Goal: Use online tool/utility: Utilize a website feature to perform a specific function

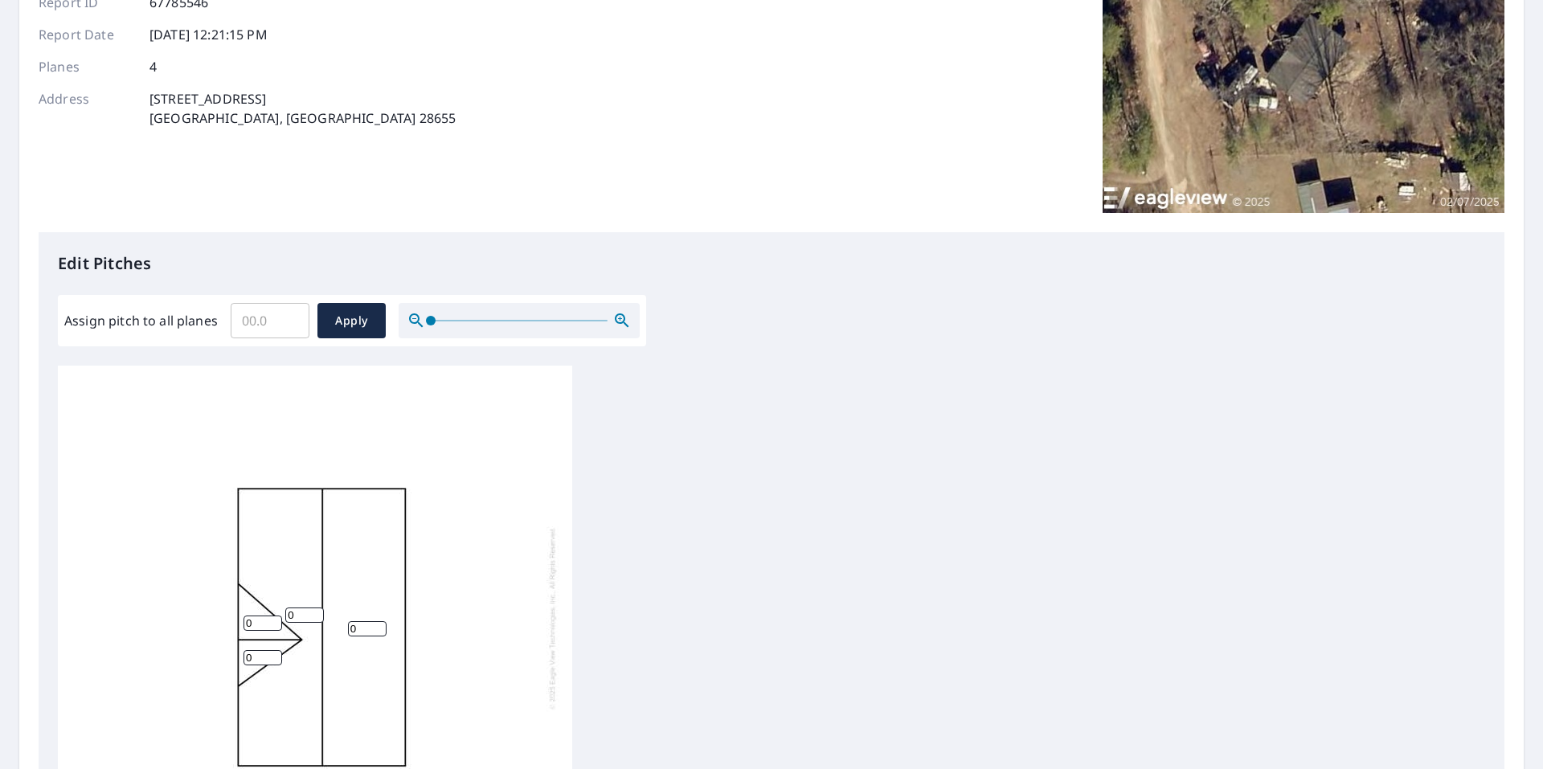
scroll to position [241, 0]
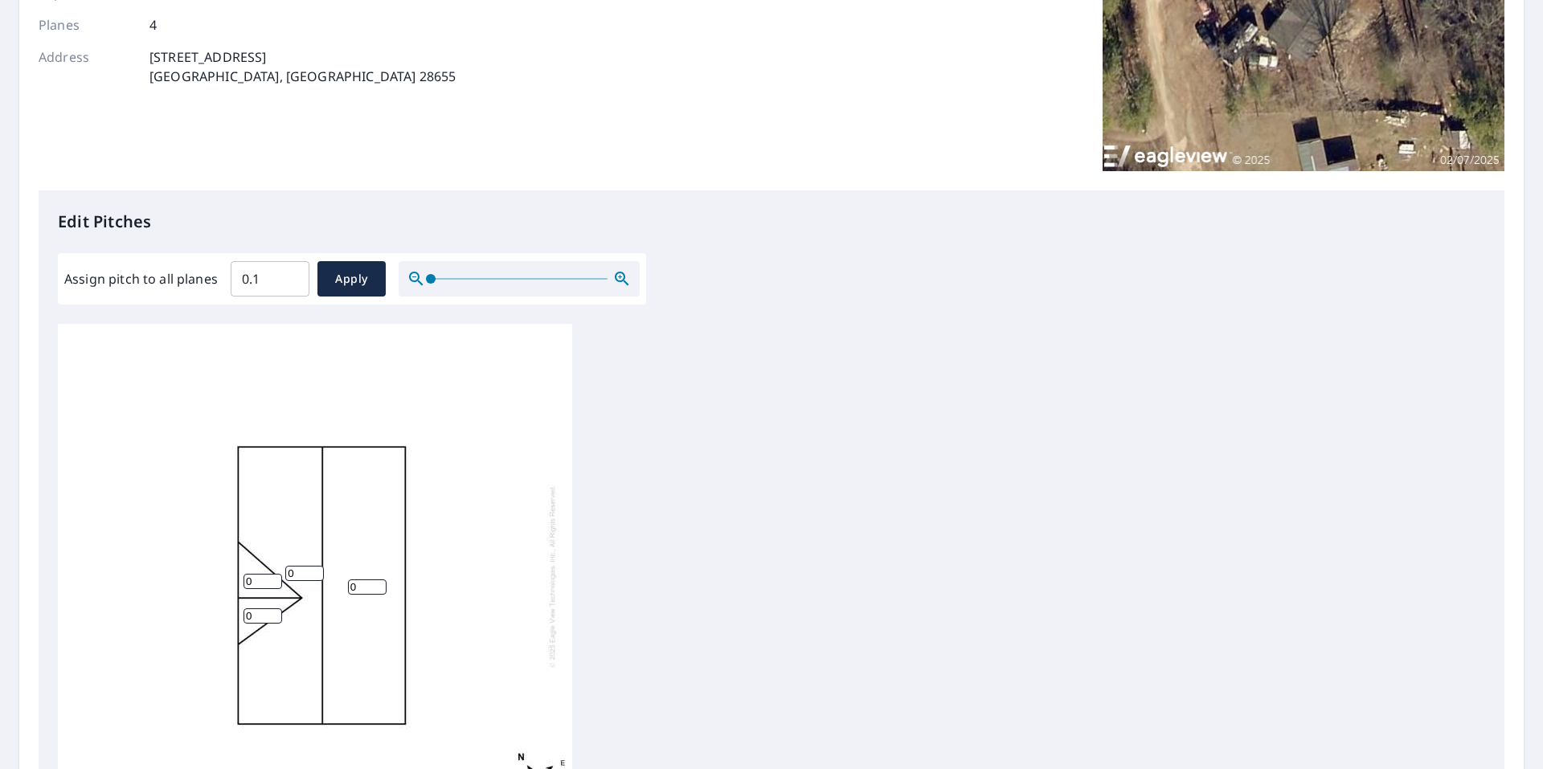
click at [291, 270] on input "0.1" at bounding box center [270, 278] width 79 height 45
click at [291, 270] on input "0.2" at bounding box center [270, 278] width 79 height 45
click at [291, 270] on input "0.3" at bounding box center [270, 278] width 79 height 45
click at [291, 270] on input "0.4" at bounding box center [270, 278] width 79 height 45
type input "0.5"
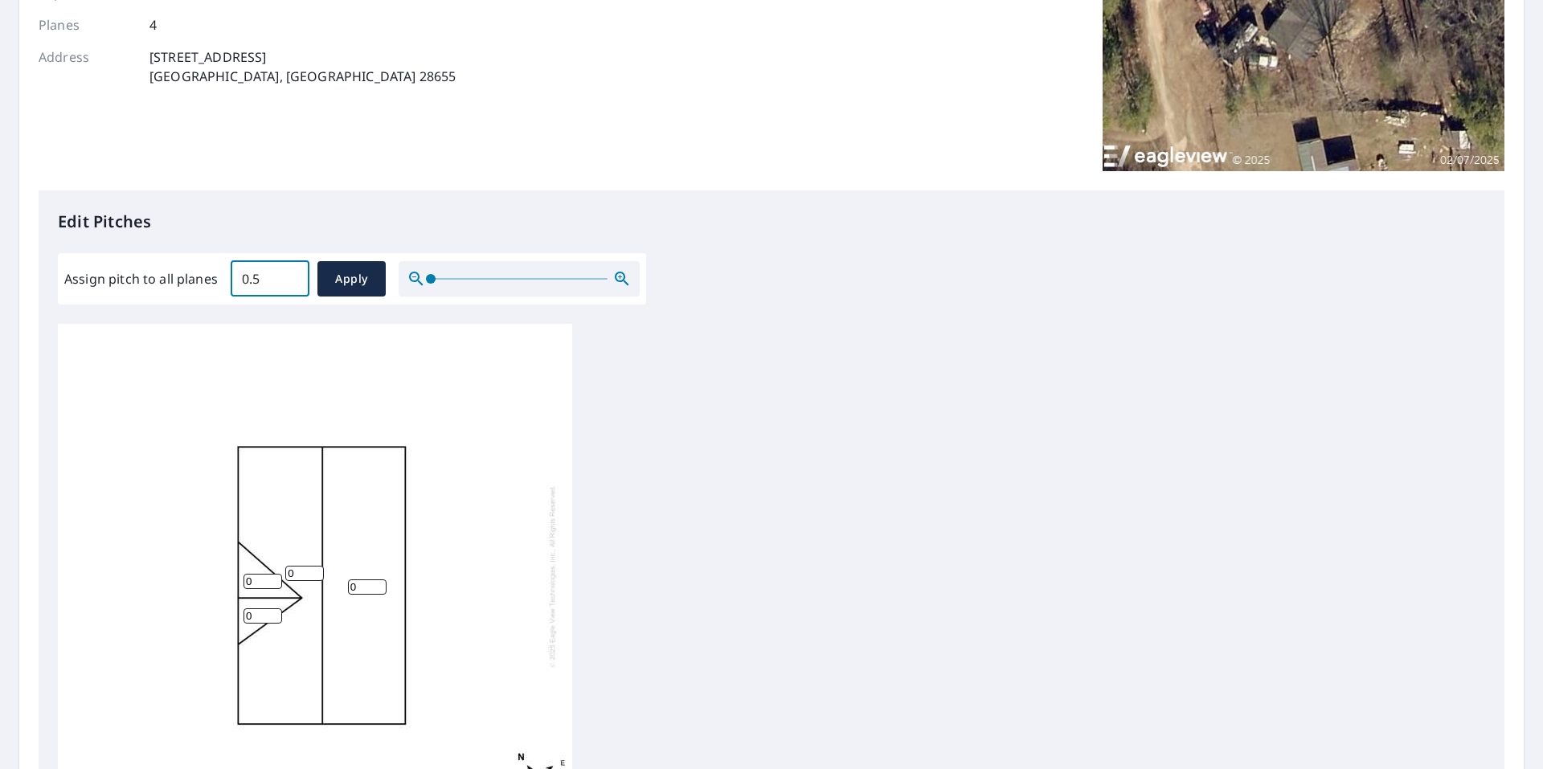
click at [291, 270] on input "0.5" at bounding box center [270, 278] width 79 height 45
drag, startPoint x: 260, startPoint y: 285, endPoint x: 199, endPoint y: 283, distance: 60.3
click at [198, 283] on div "Assign pitch to all planes 0.5 ​ Apply" at bounding box center [351, 278] width 575 height 35
type input "3"
click at [326, 268] on button "Apply" at bounding box center [351, 278] width 68 height 35
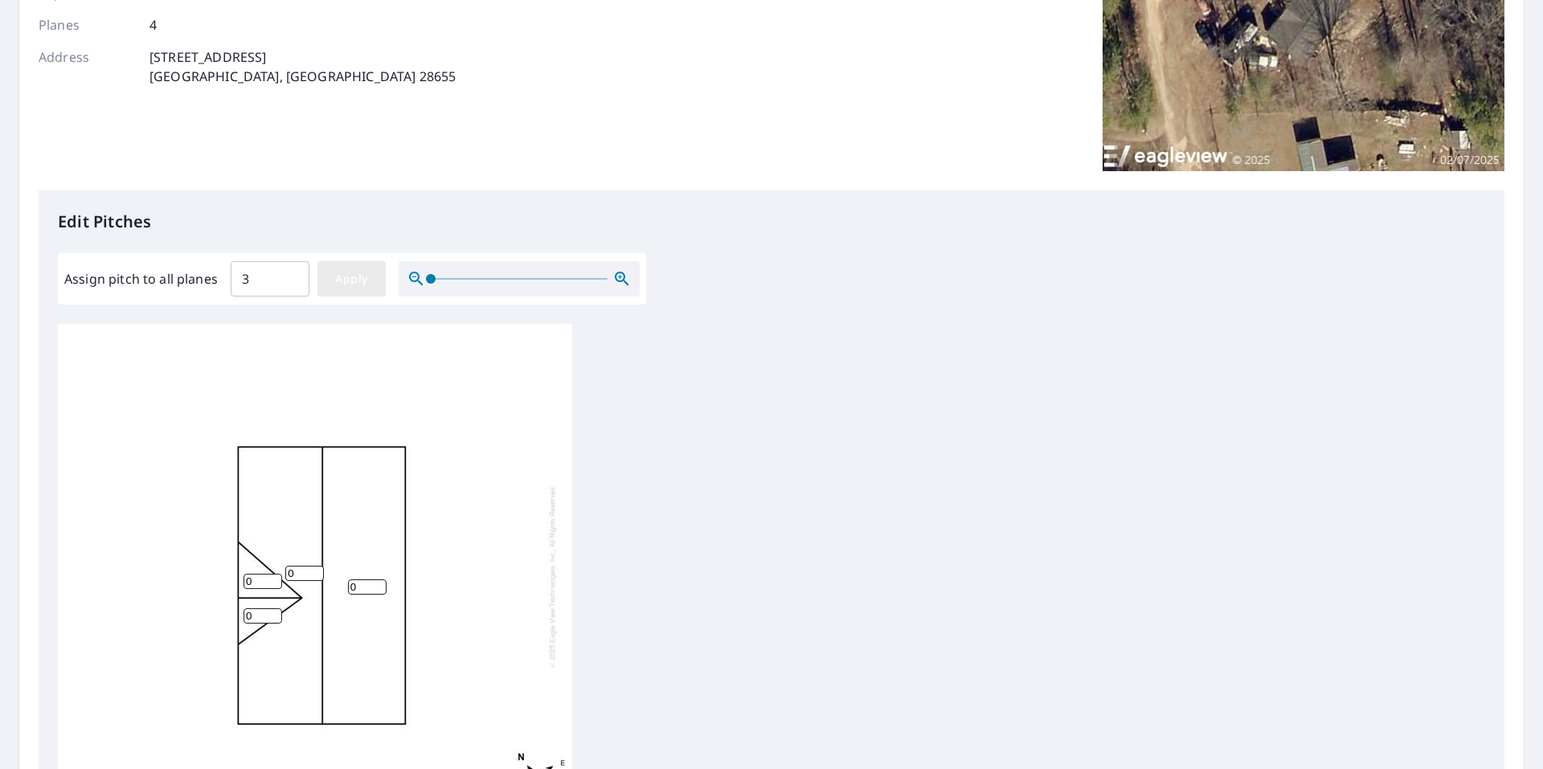
type input "3"
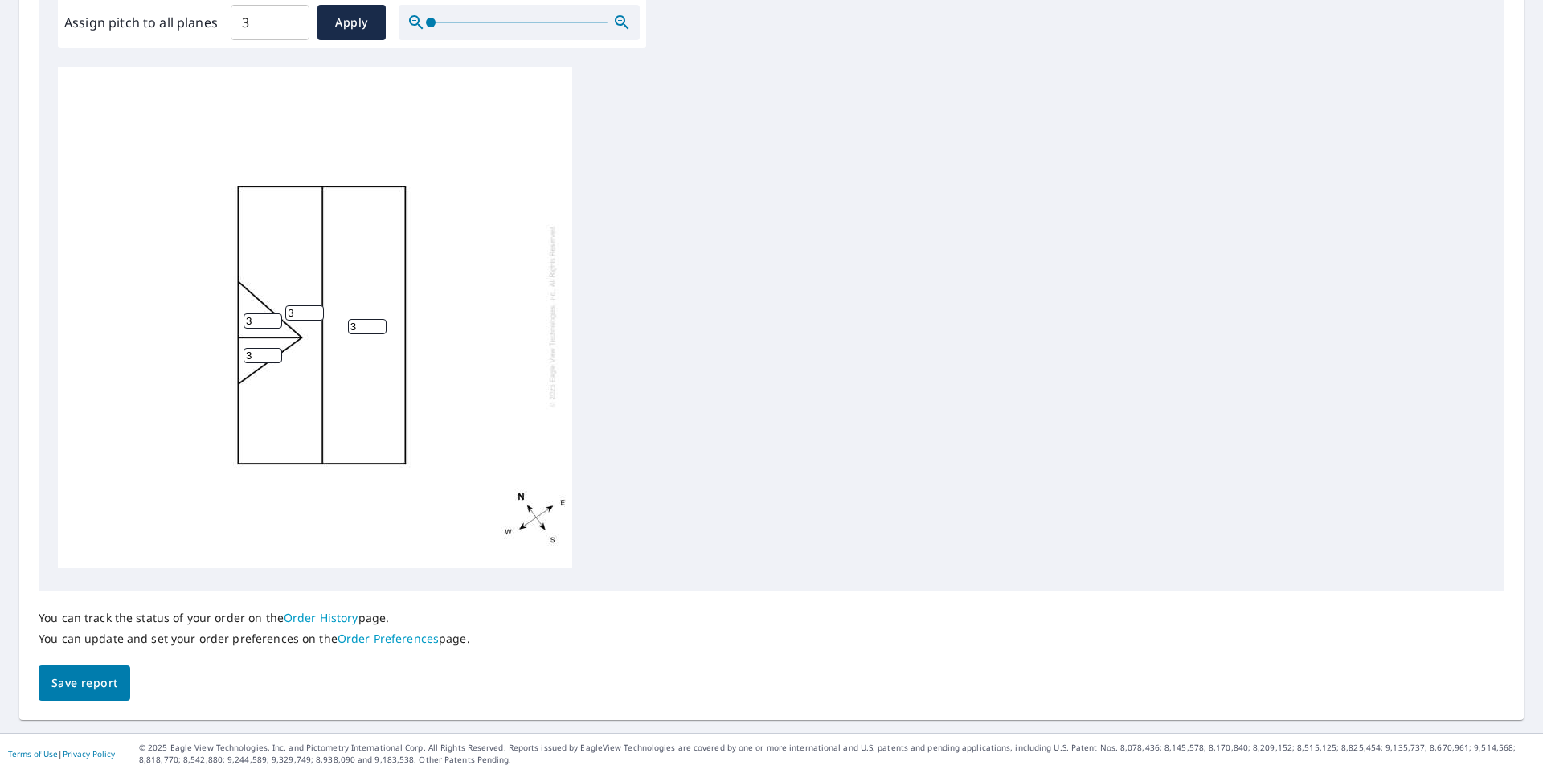
scroll to position [502, 0]
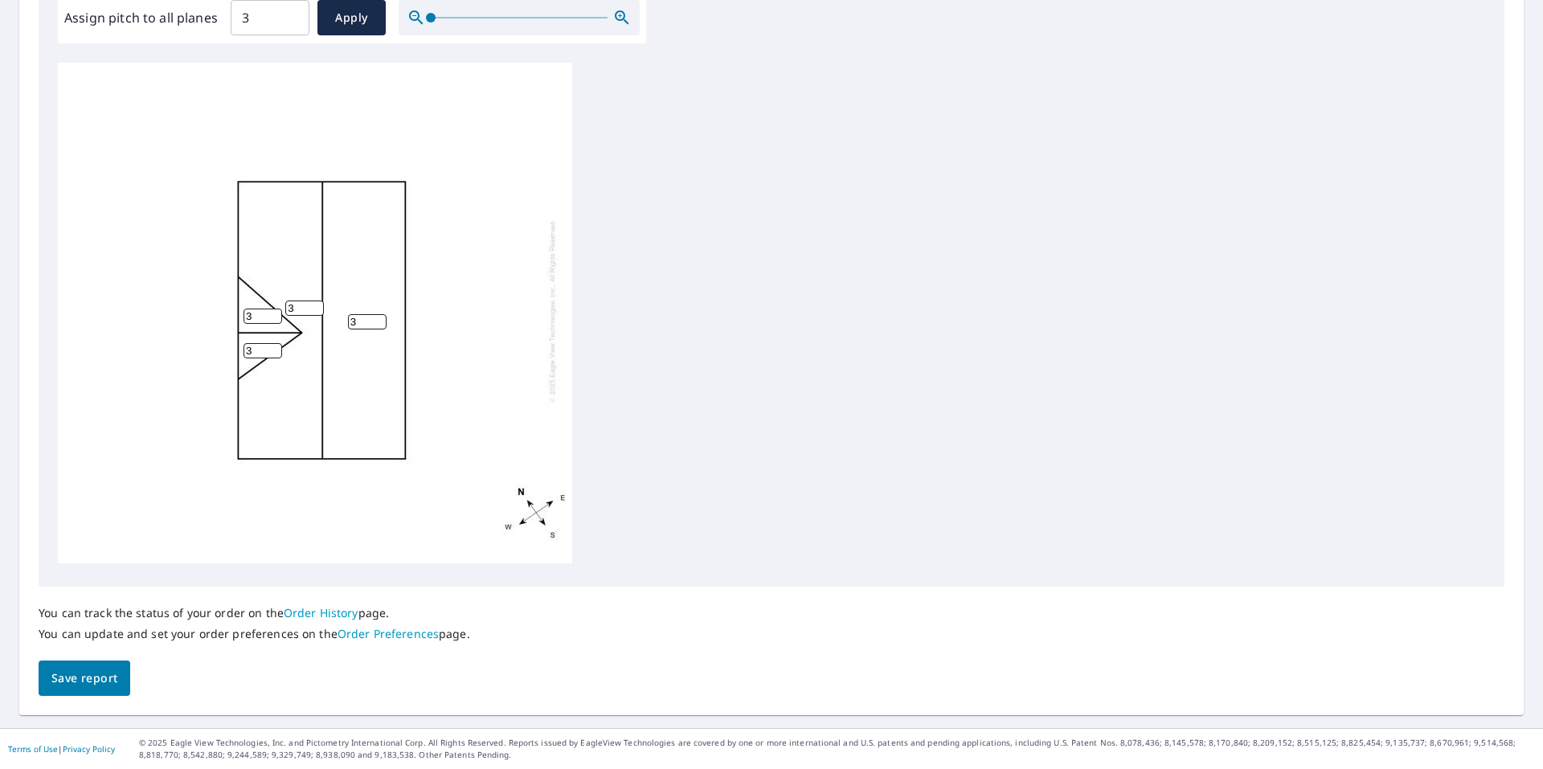
click at [69, 687] on span "Save report" at bounding box center [84, 679] width 66 height 20
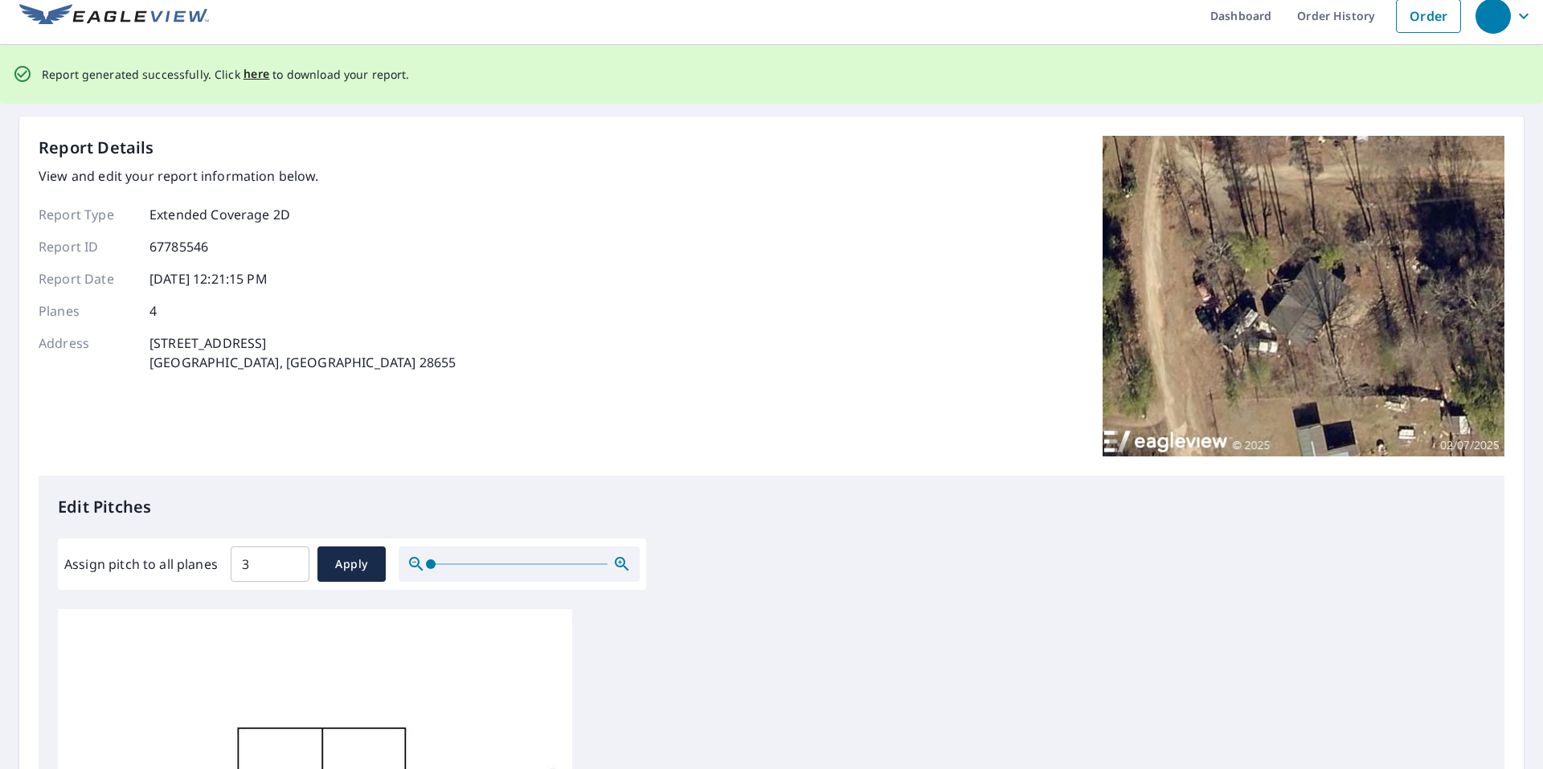
scroll to position [0, 0]
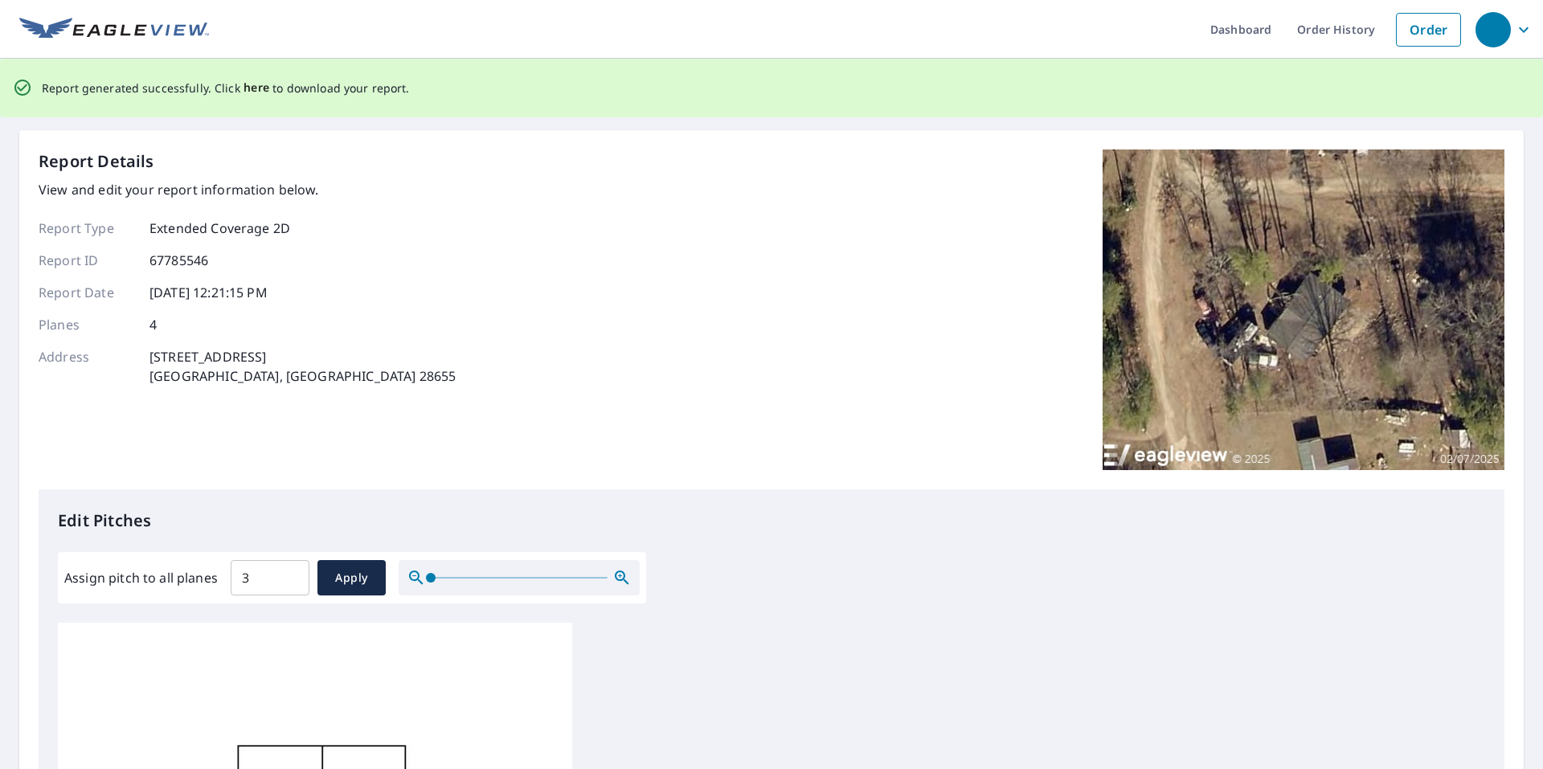
click at [257, 85] on span "here" at bounding box center [256, 88] width 27 height 20
